Goal: Transaction & Acquisition: Book appointment/travel/reservation

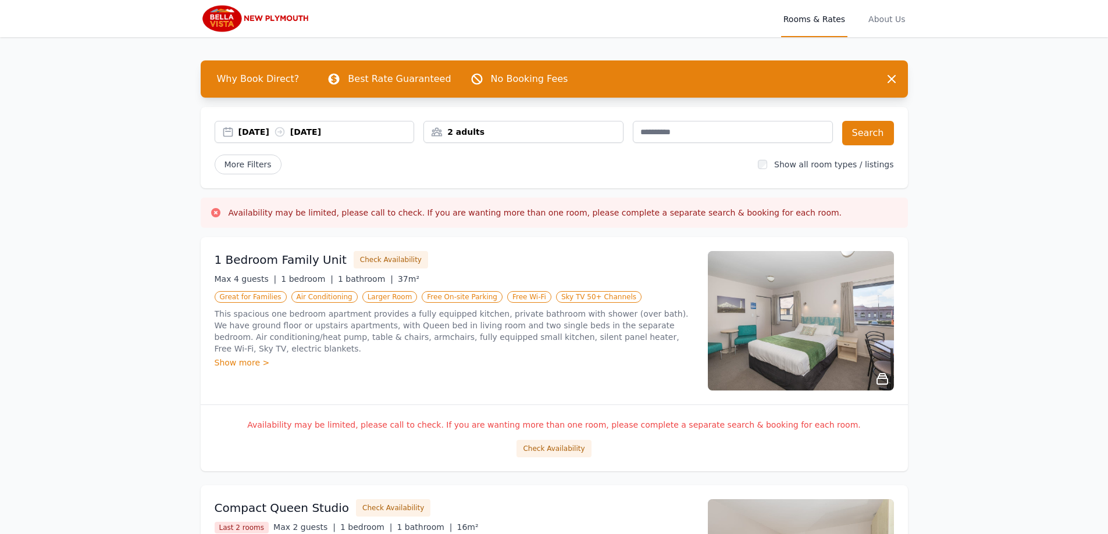
click at [565, 138] on div "2 adults" at bounding box center [523, 132] width 200 height 22
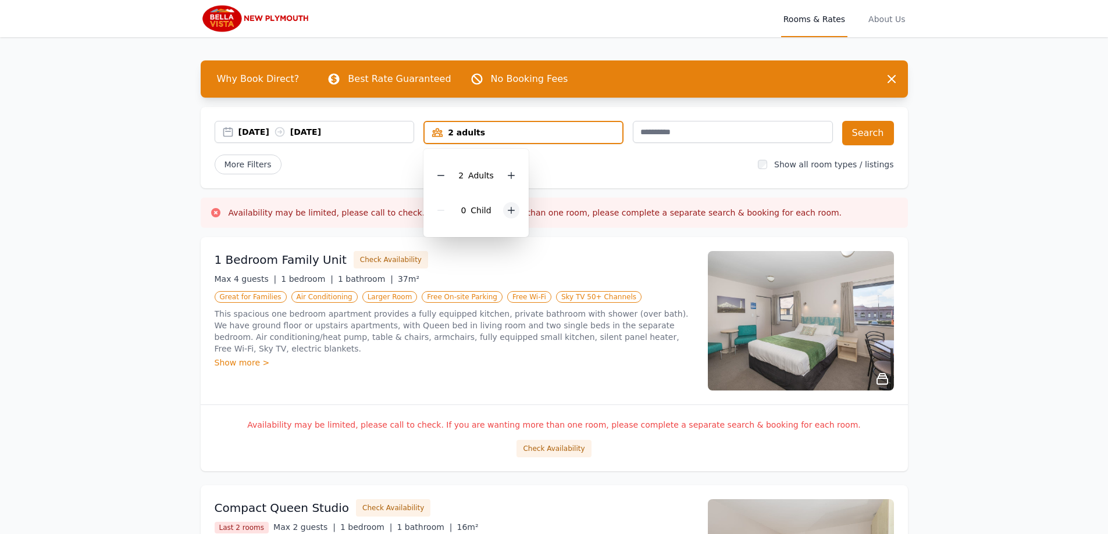
click at [512, 209] on icon at bounding box center [510, 210] width 9 height 9
click at [527, 135] on div "2 adults, 1 child" at bounding box center [523, 133] width 198 height 12
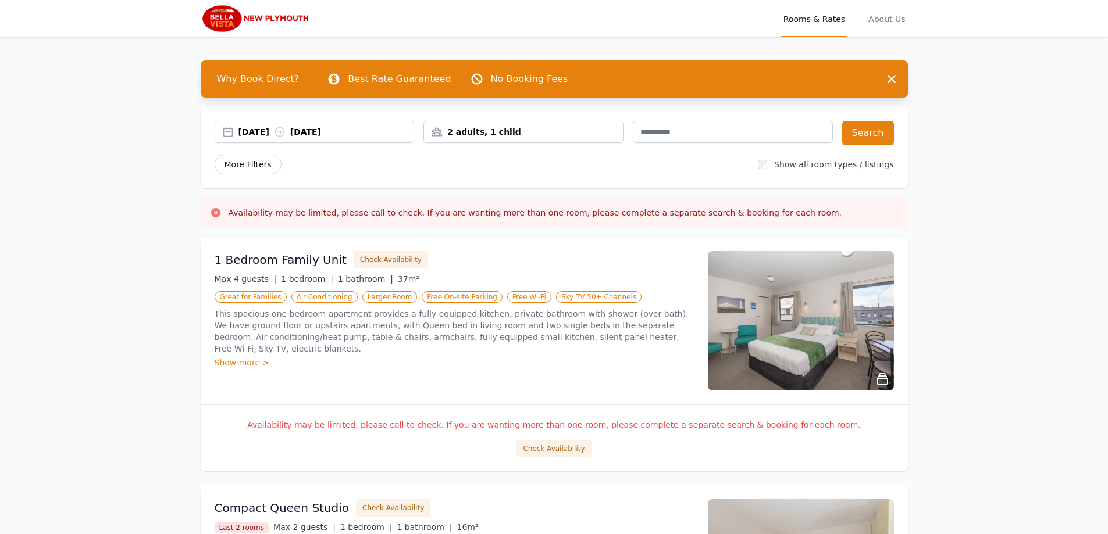
click at [258, 173] on span "More Filters" at bounding box center [248, 165] width 67 height 20
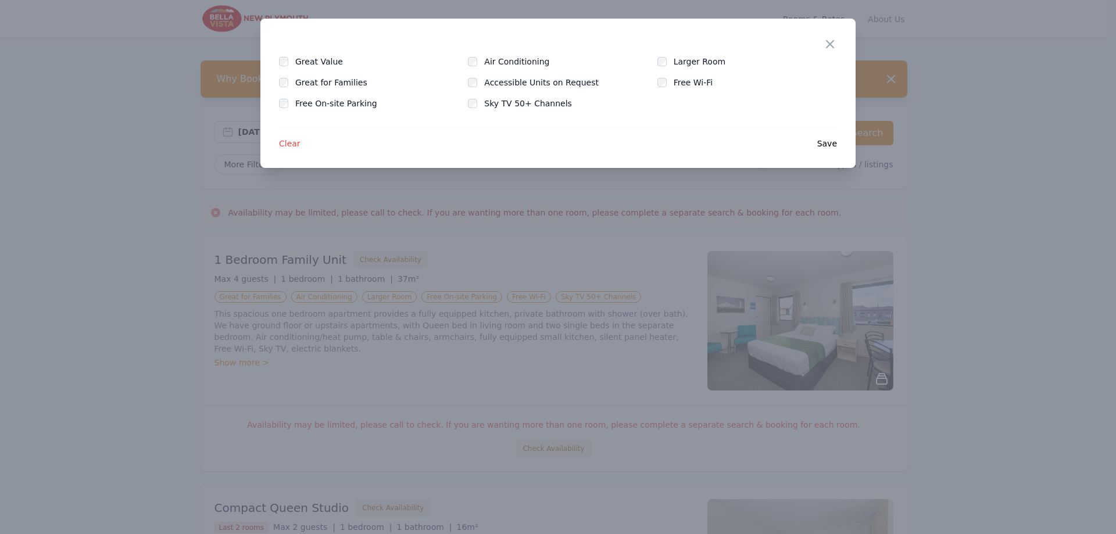
click at [258, 173] on div at bounding box center [558, 267] width 1116 height 534
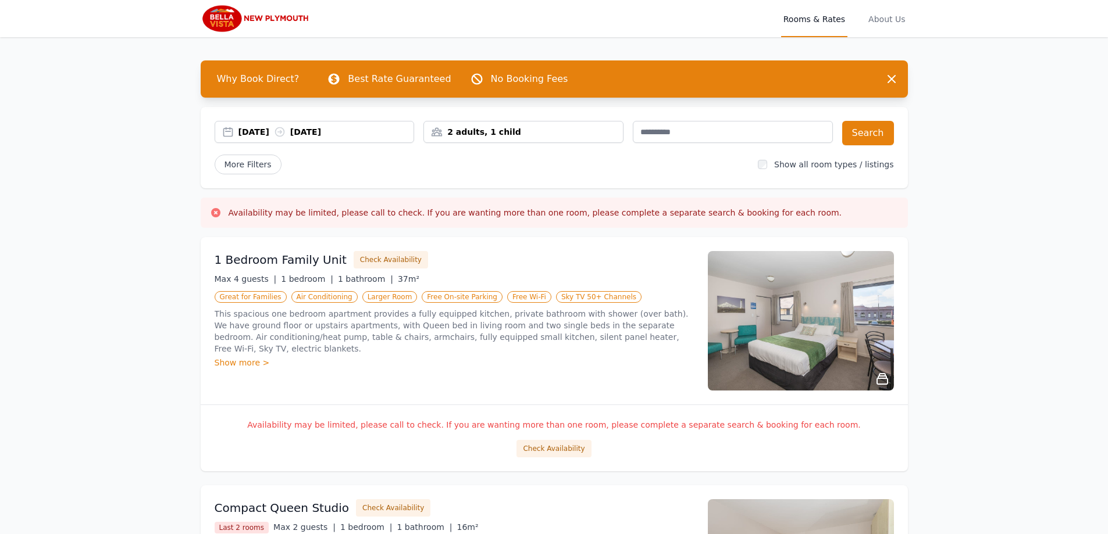
click at [355, 135] on div "[DATE] [DATE]" at bounding box center [326, 132] width 176 height 12
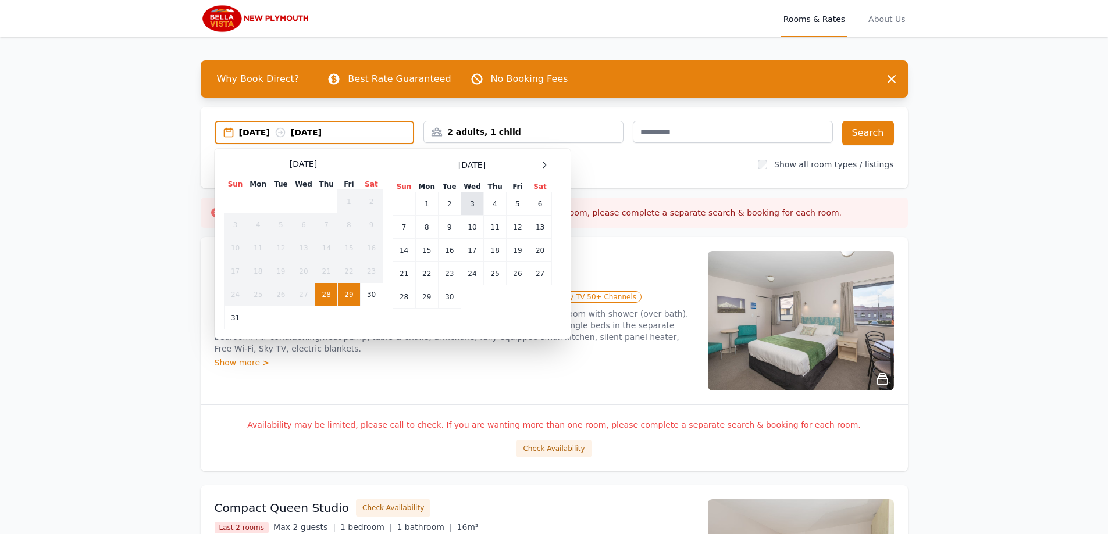
click at [474, 207] on td "3" at bounding box center [471, 203] width 23 height 23
click at [484, 208] on td "4" at bounding box center [495, 203] width 23 height 23
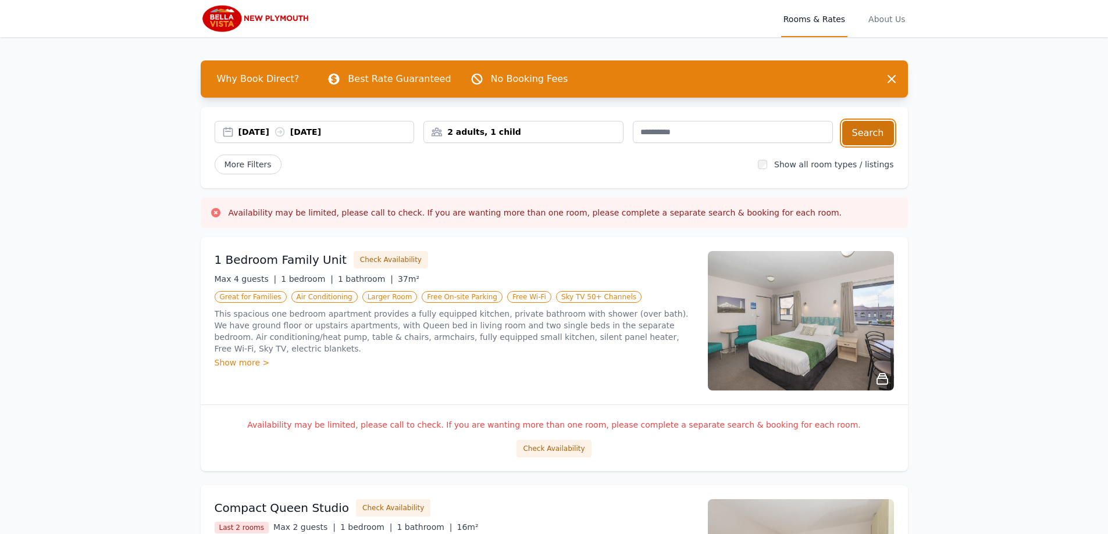
click at [849, 130] on button "Search" at bounding box center [868, 133] width 52 height 24
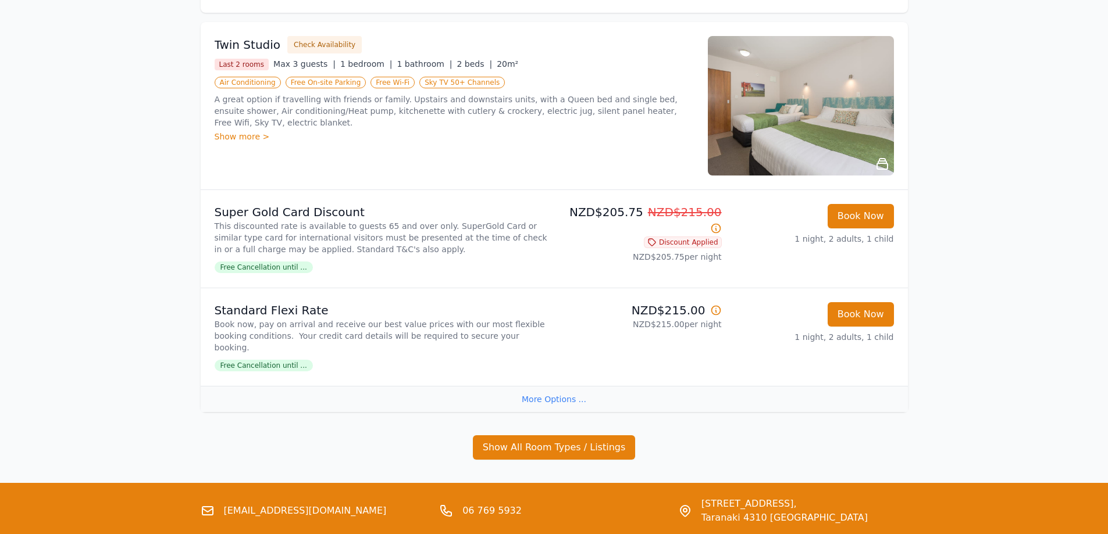
scroll to position [250, 0]
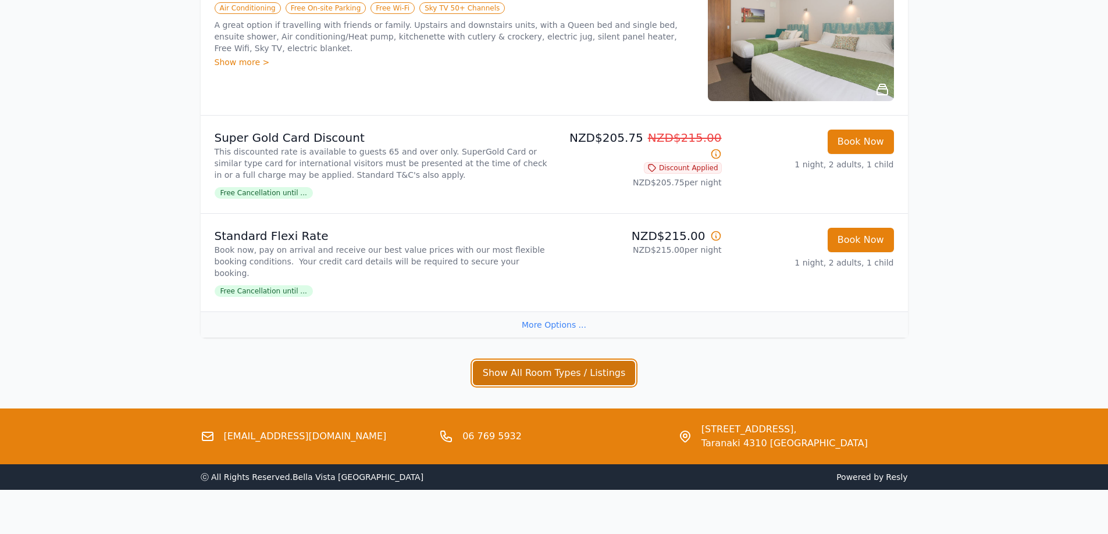
click at [627, 361] on button "Show All Room Types / Listings" at bounding box center [554, 373] width 163 height 24
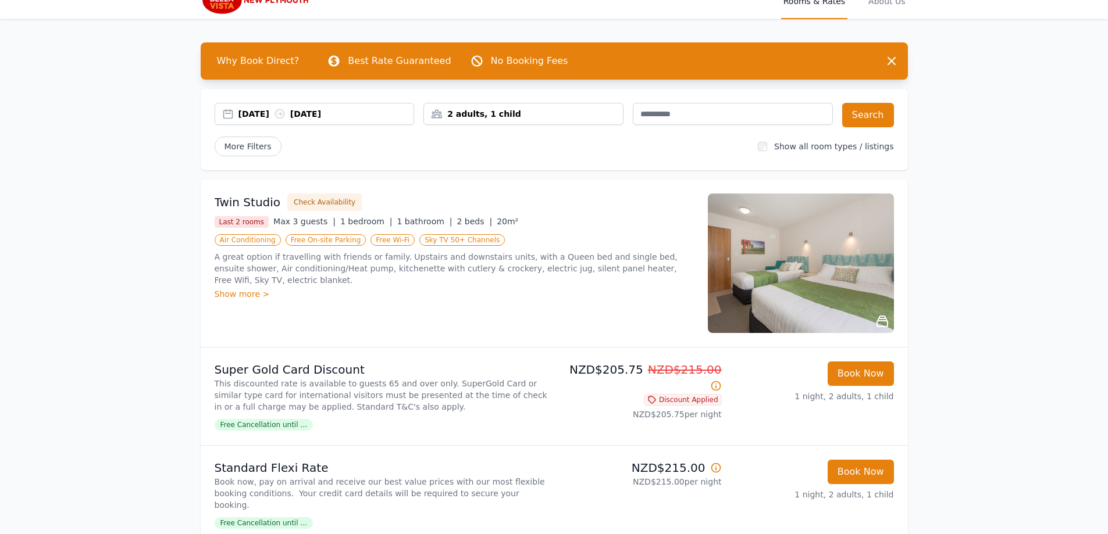
scroll to position [17, 0]
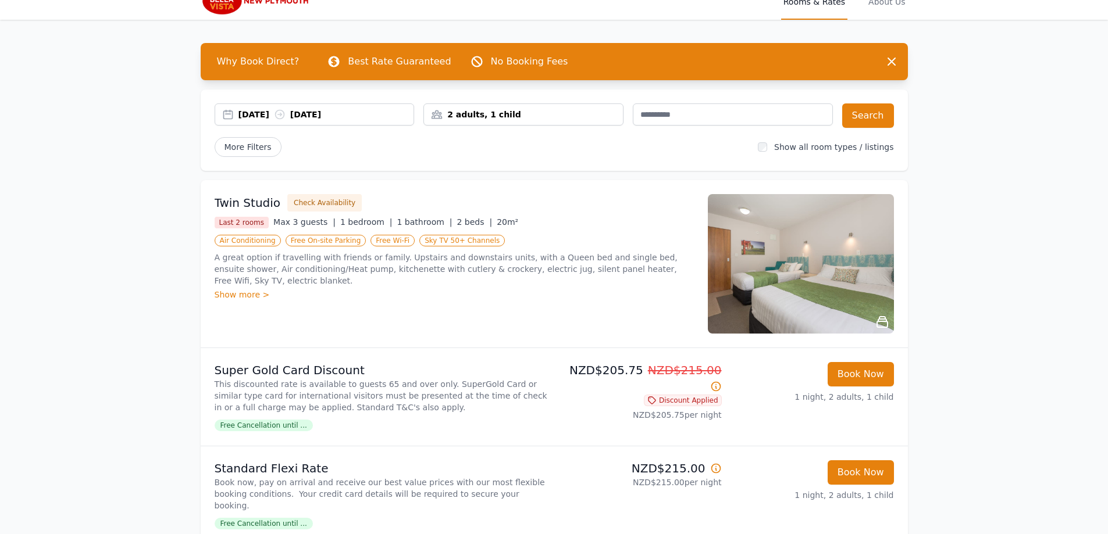
click at [530, 120] on div "2 adults, 1 child" at bounding box center [523, 115] width 199 height 12
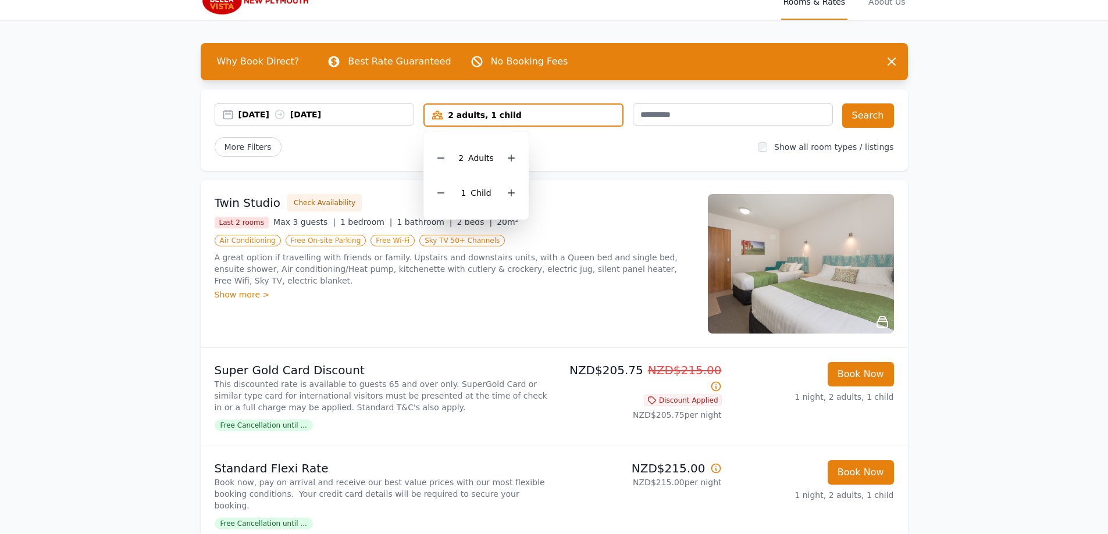
click at [532, 117] on div "2 adults, 1 child" at bounding box center [523, 115] width 198 height 12
